Goal: Task Accomplishment & Management: Manage account settings

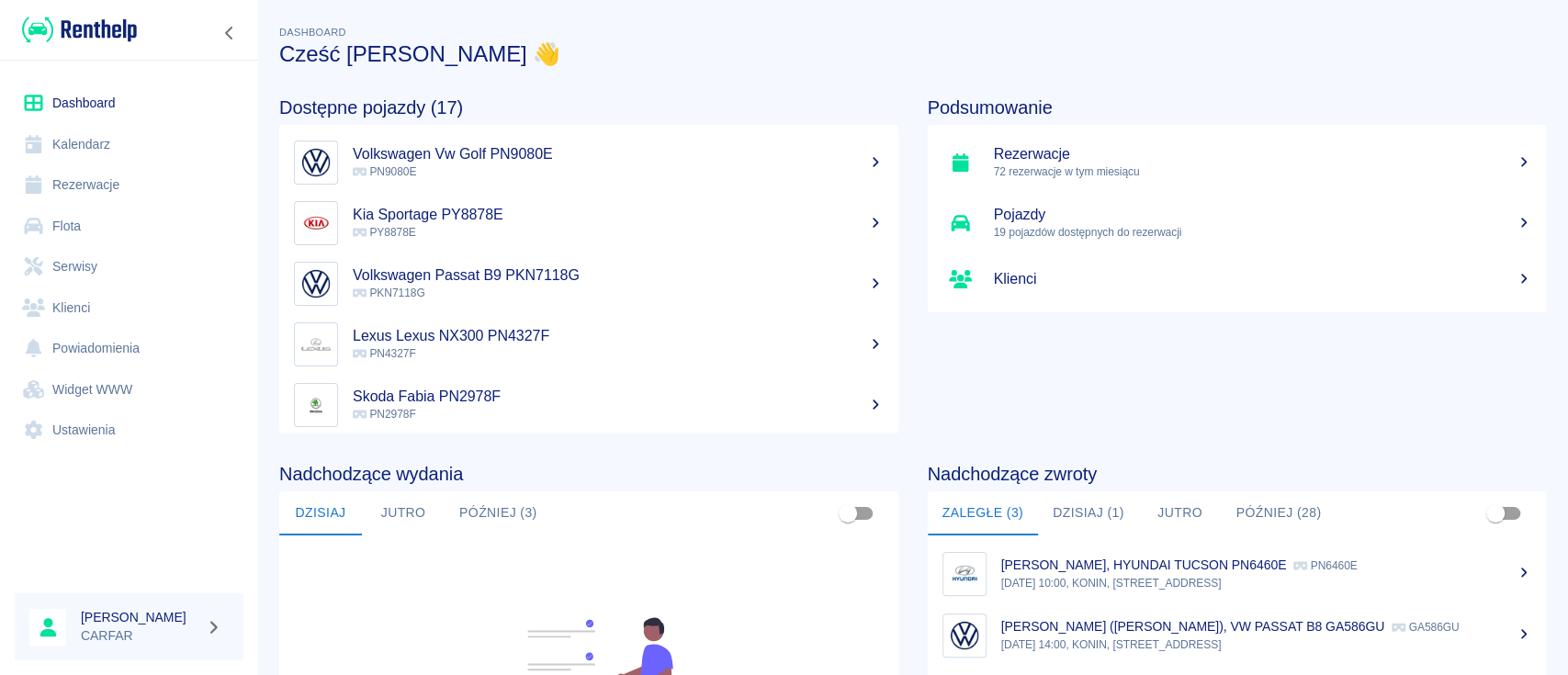
scroll to position [122, 0]
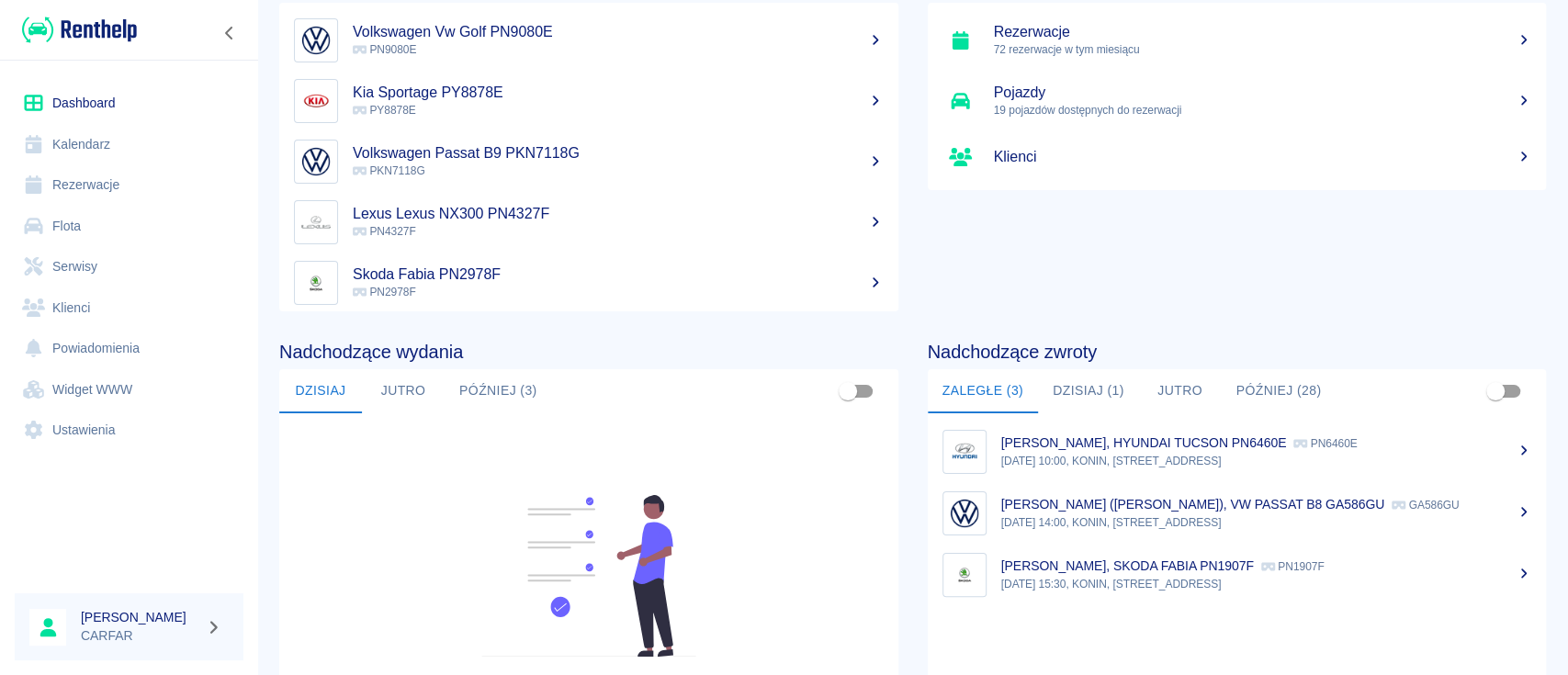
click at [1085, 390] on button "Dzisiaj (1)" at bounding box center [1088, 391] width 101 height 44
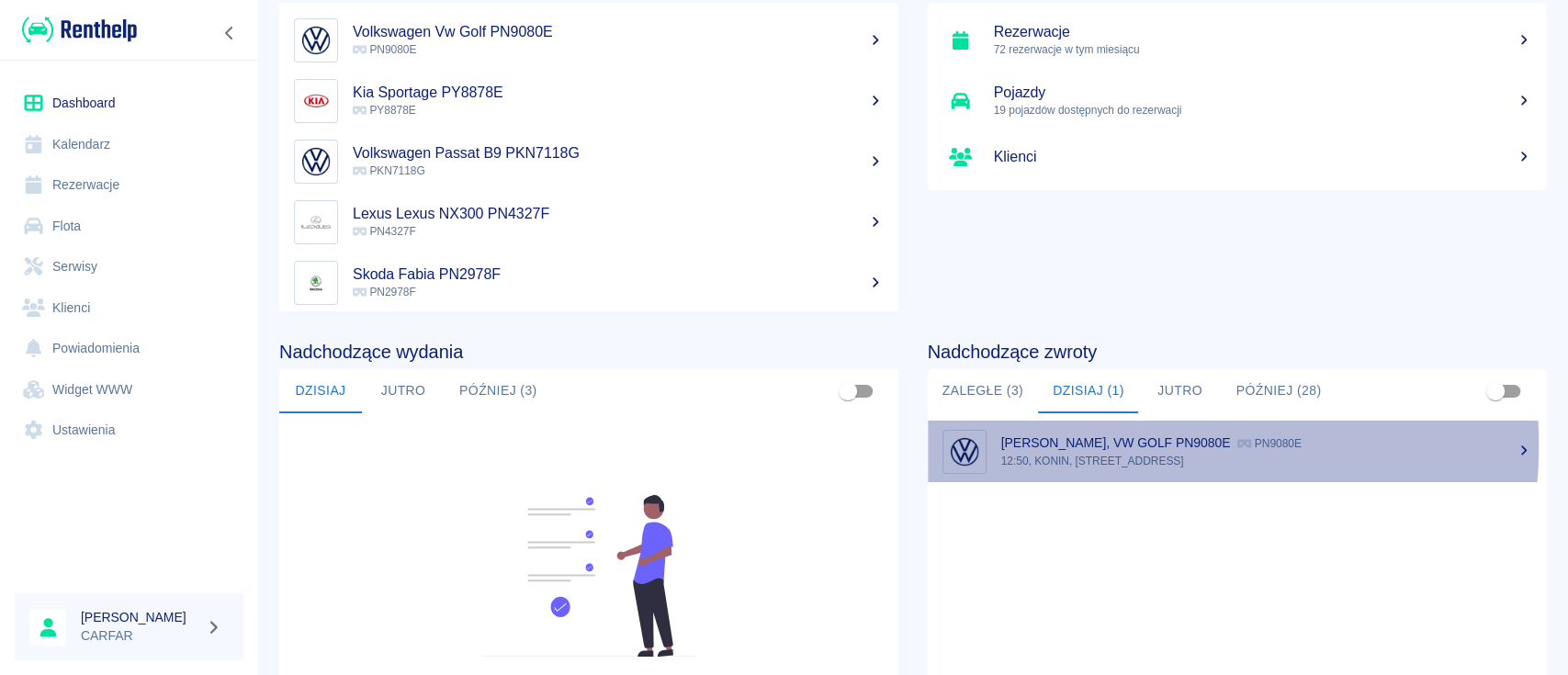
click at [1110, 444] on p "[PERSON_NAME], VW GOLF PN9080E" at bounding box center [1116, 443] width 230 height 15
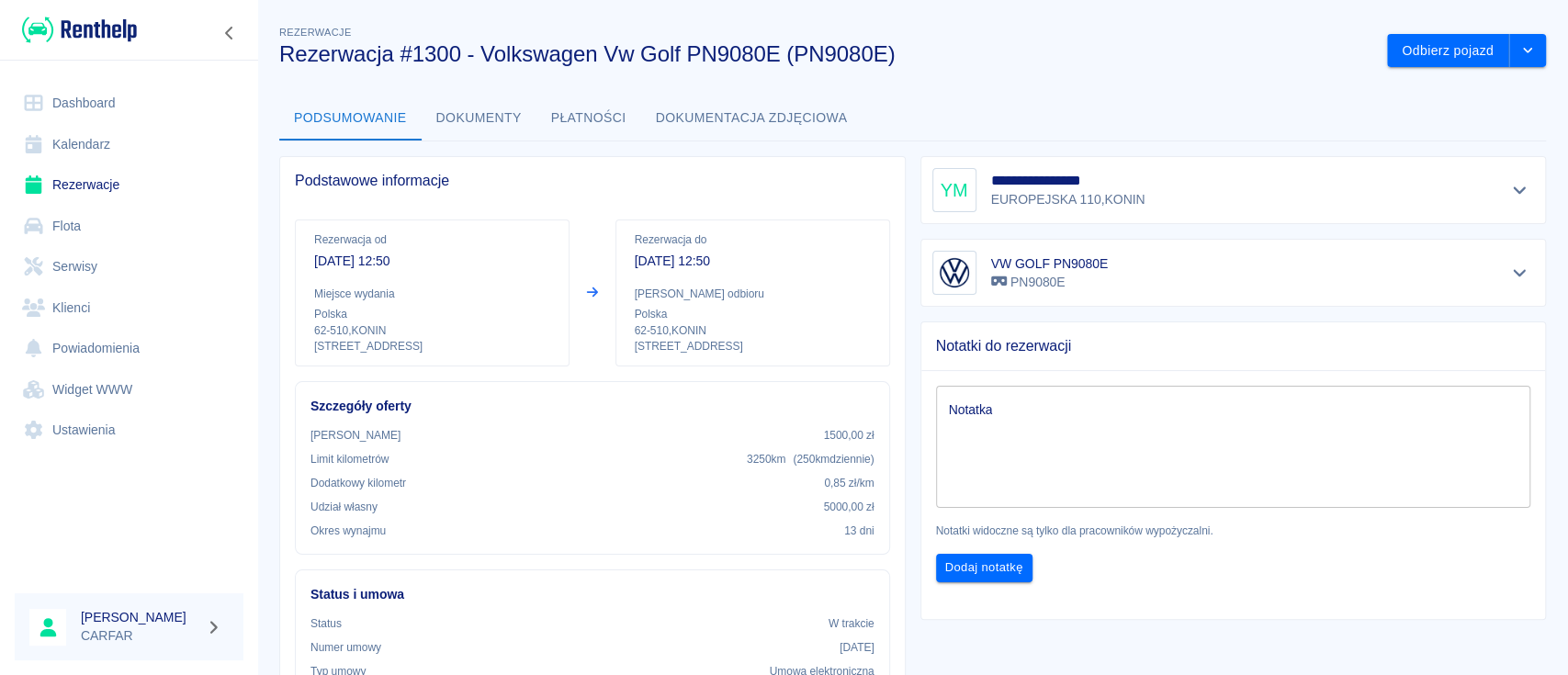
click at [504, 130] on button "Dokumenty" at bounding box center [479, 118] width 115 height 44
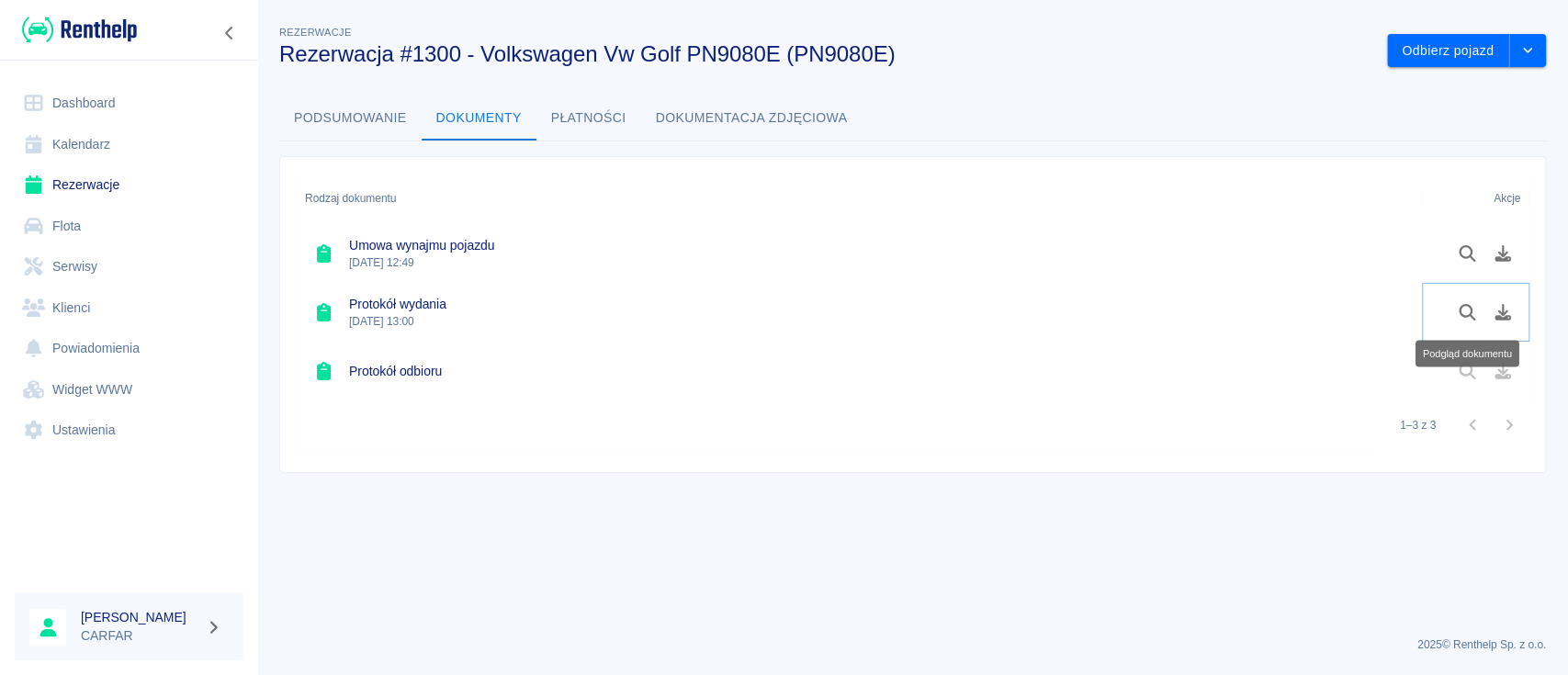
click at [1470, 316] on icon "Podgląd dokumentu" at bounding box center [1467, 313] width 17 height 17
click at [370, 118] on button "Podsumowanie" at bounding box center [350, 118] width 143 height 44
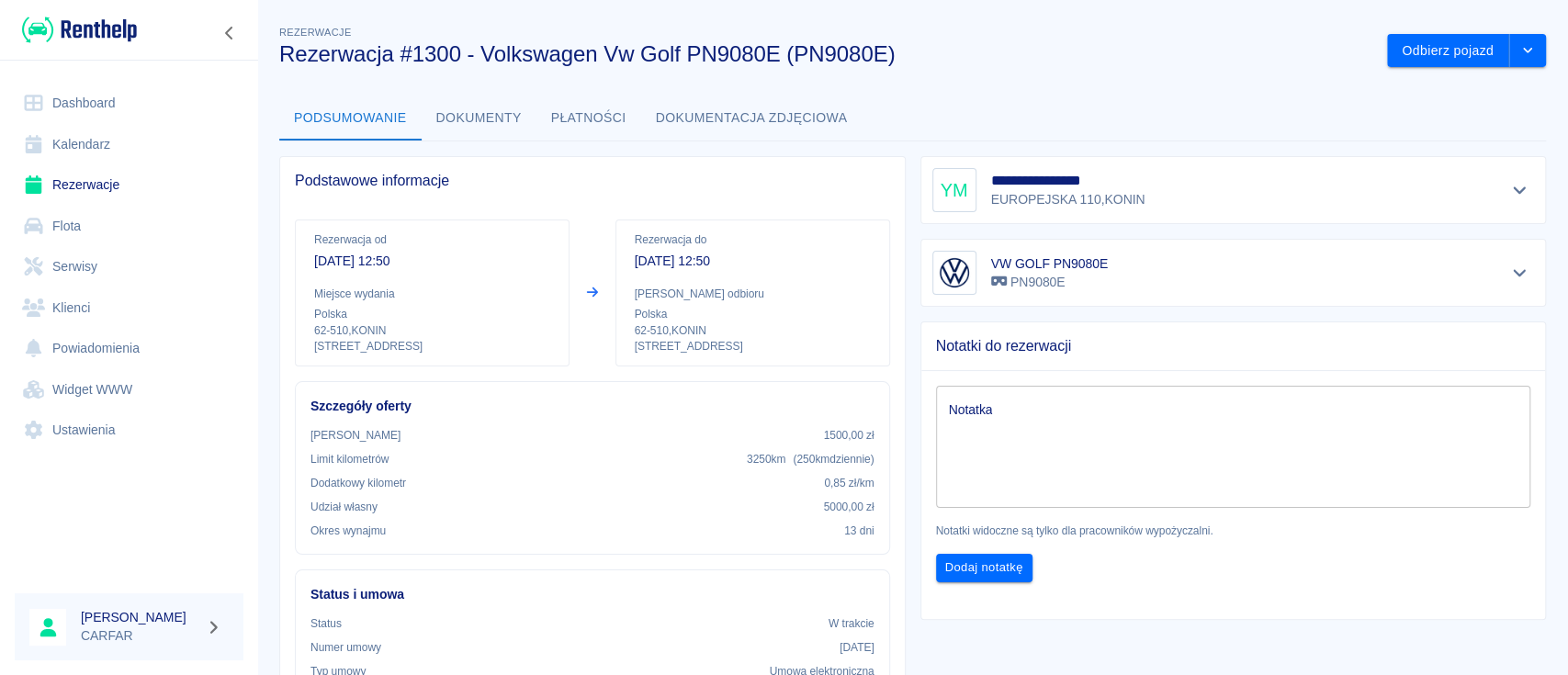
click at [126, 30] on img at bounding box center [79, 30] width 115 height 30
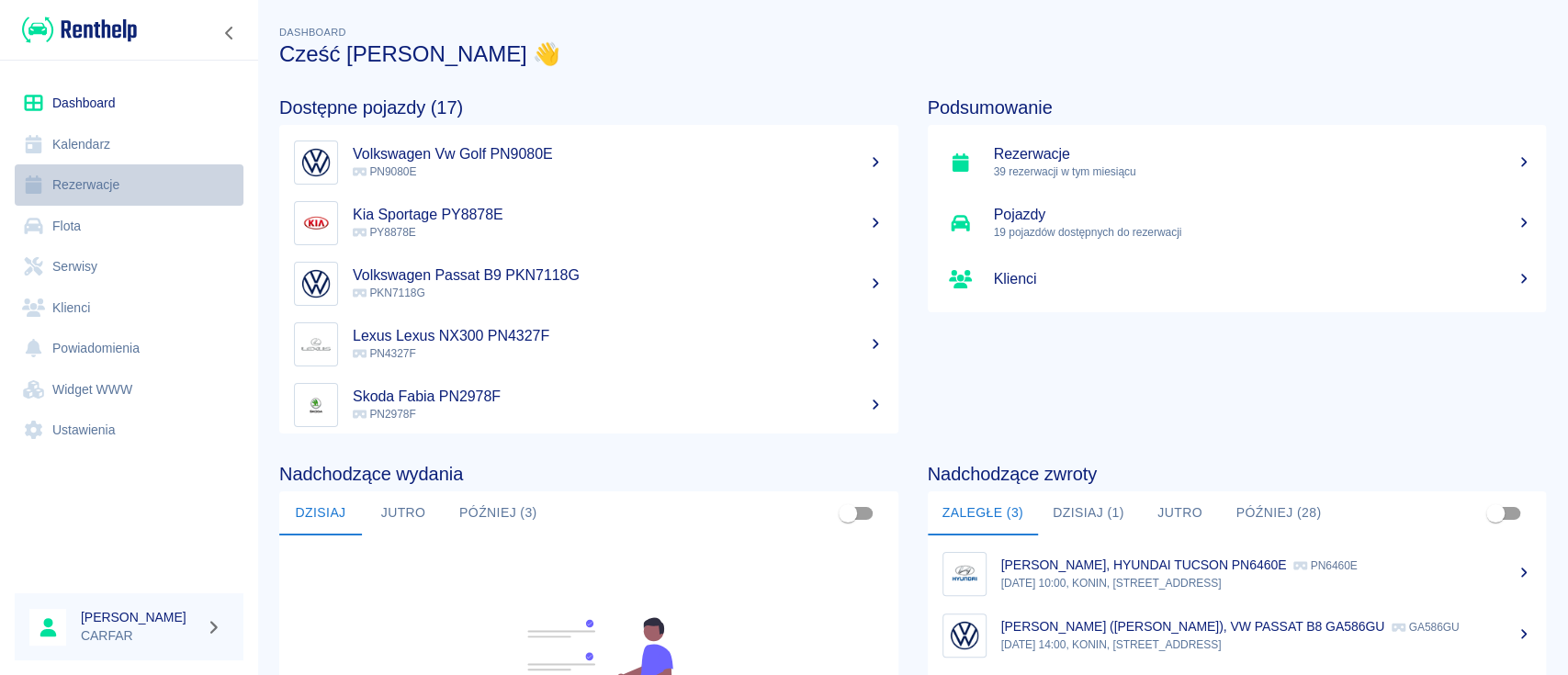
click at [103, 189] on link "Rezerwacje" at bounding box center [129, 185] width 229 height 41
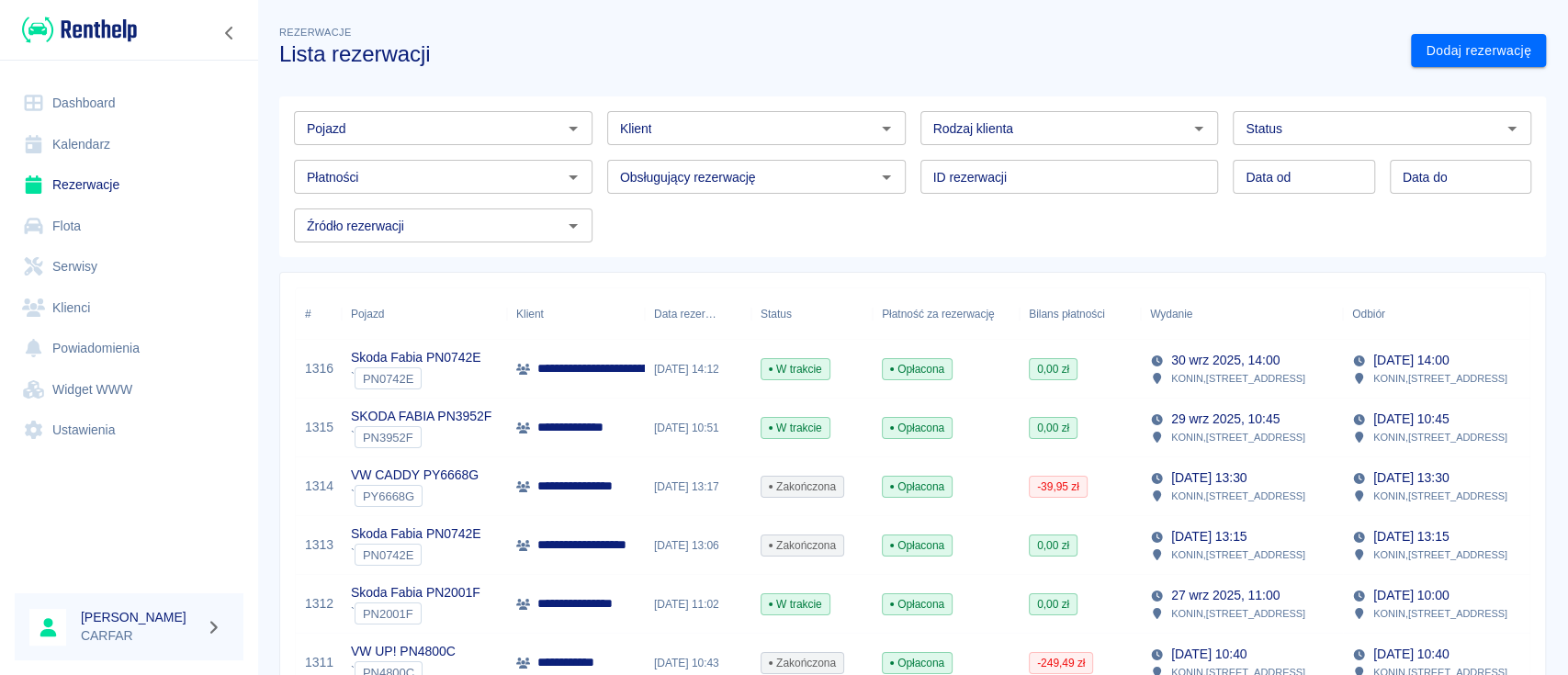
click at [739, 134] on input "Klient" at bounding box center [741, 128] width 258 height 23
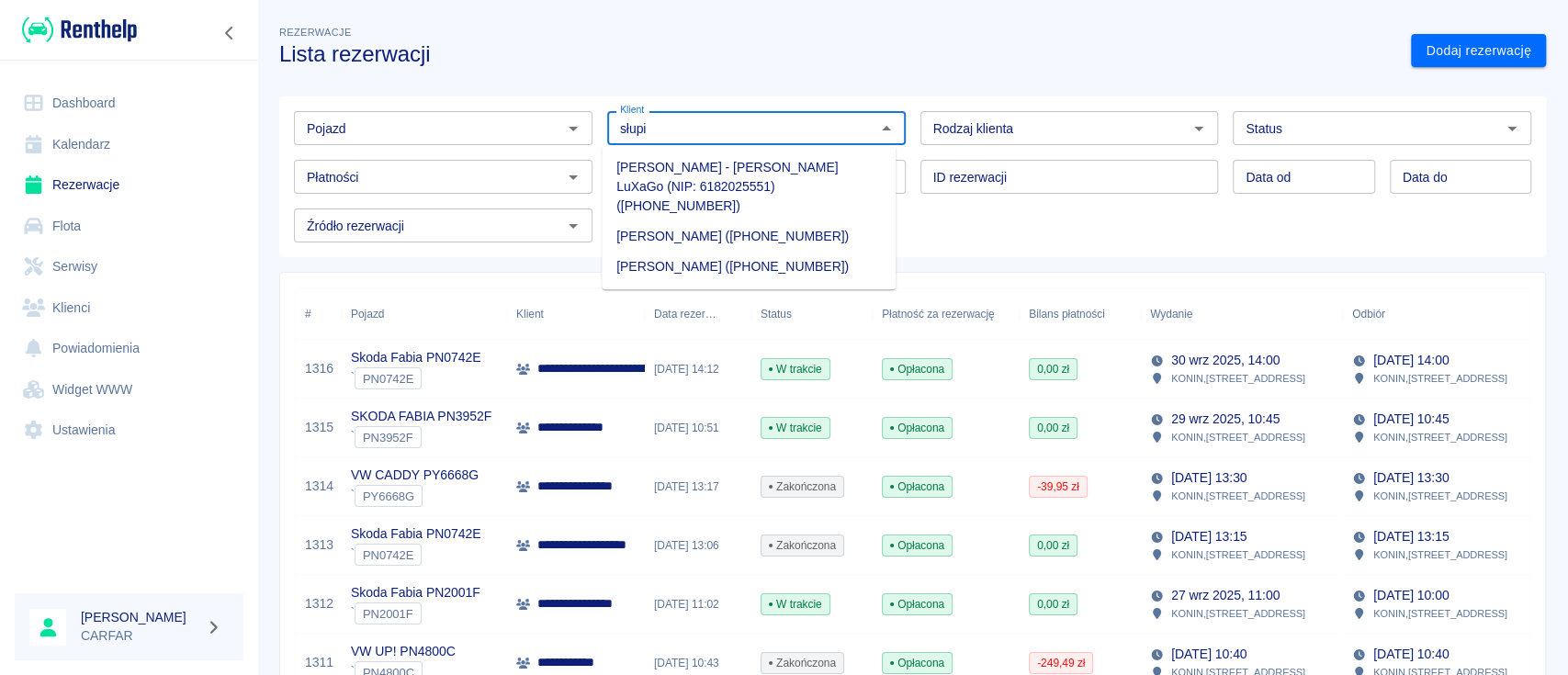
click at [846, 172] on li "[PERSON_NAME] - [PERSON_NAME] LuXaGo (NIP: 6182025551) ([PHONE_NUMBER])" at bounding box center [749, 187] width 294 height 69
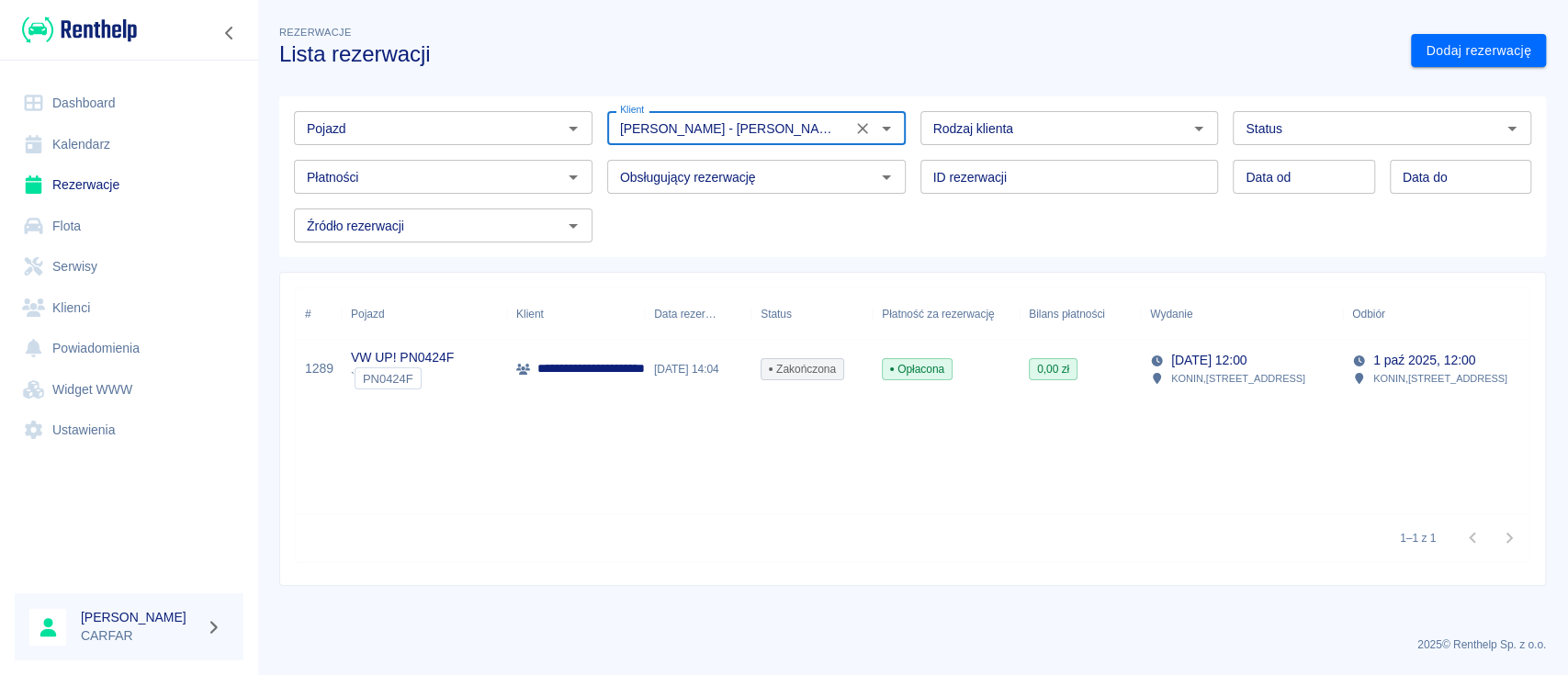
type input "[PERSON_NAME] - [PERSON_NAME] LuXaGo (NIP: 6182025551) ([PHONE_NUMBER])"
click at [581, 373] on p "**********" at bounding box center [612, 369] width 150 height 20
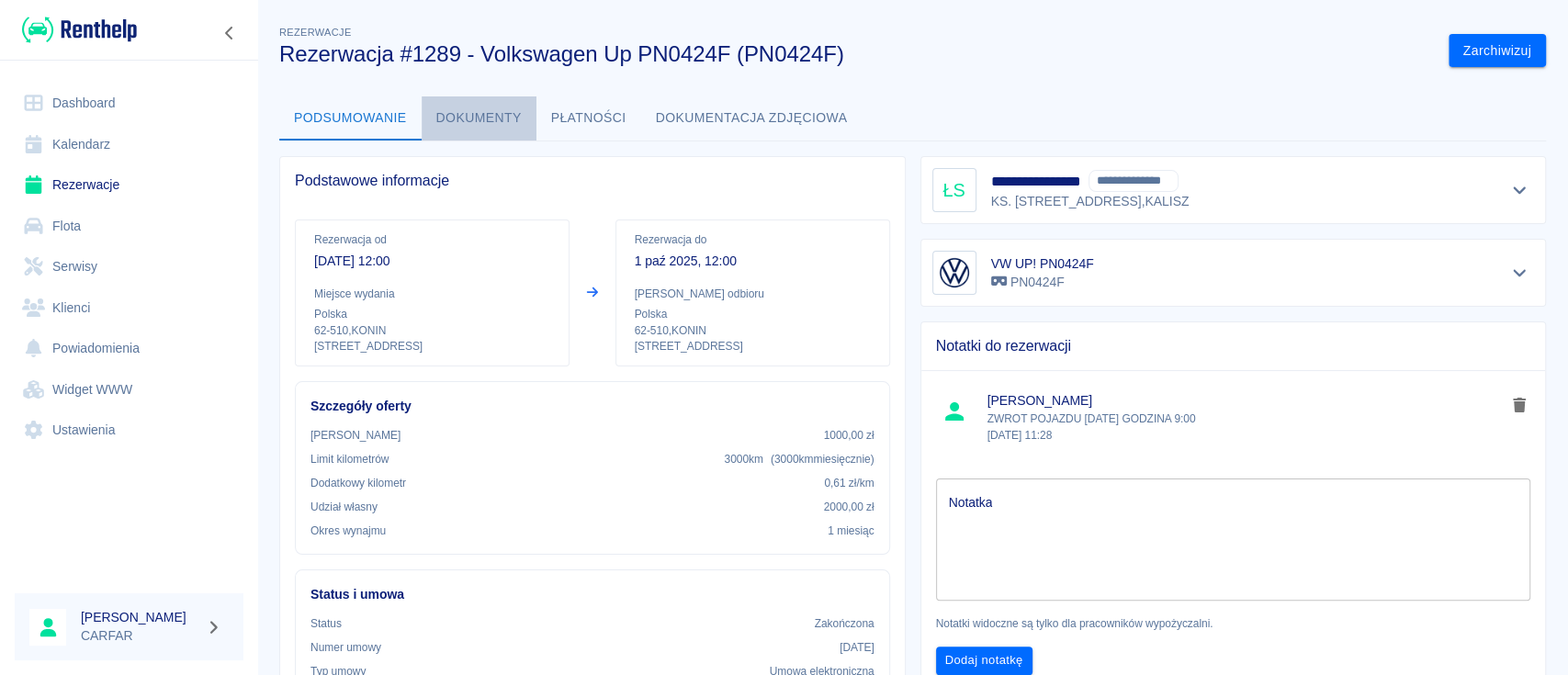
click at [490, 113] on button "Dokumenty" at bounding box center [479, 118] width 115 height 44
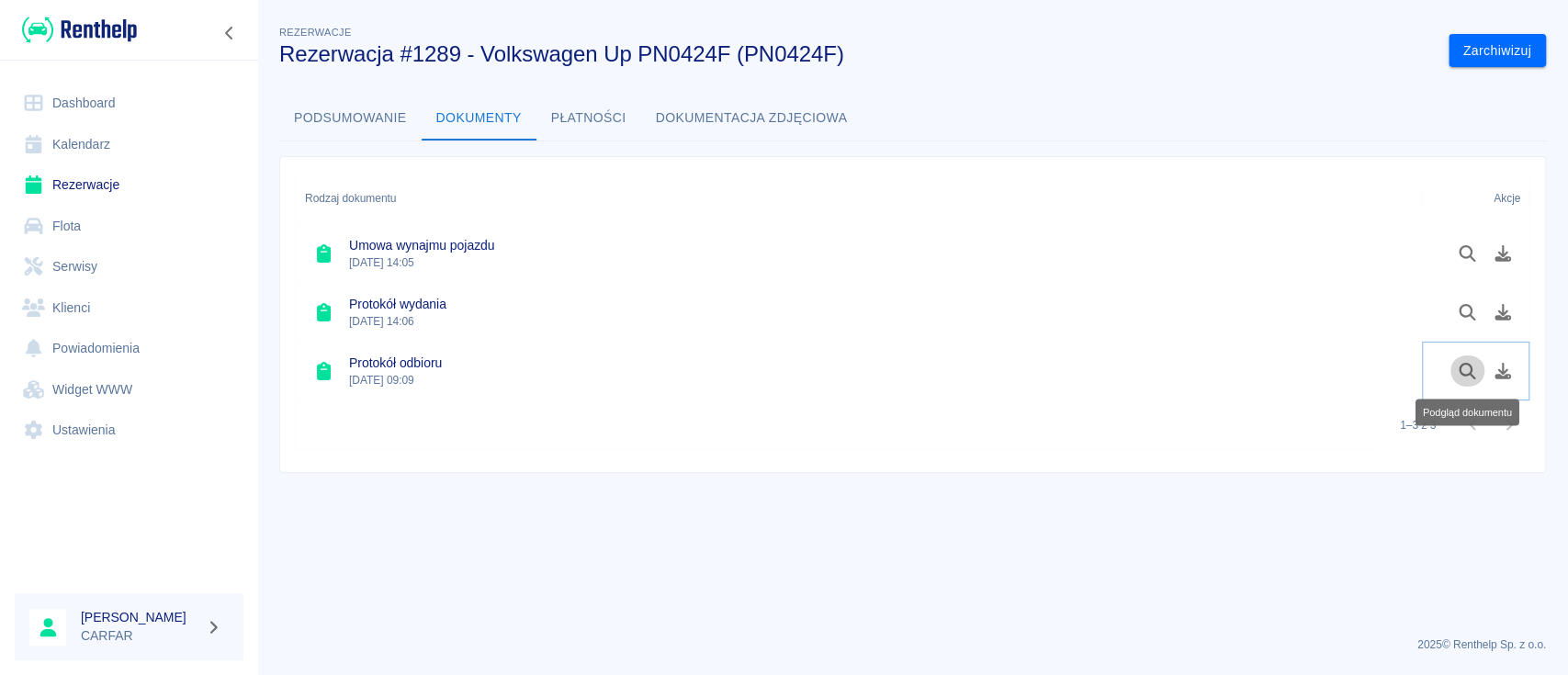
click at [1463, 360] on button "Podgląd dokumentu" at bounding box center [1467, 371] width 35 height 31
click at [101, 16] on img at bounding box center [79, 30] width 115 height 30
